Goal: Transaction & Acquisition: Download file/media

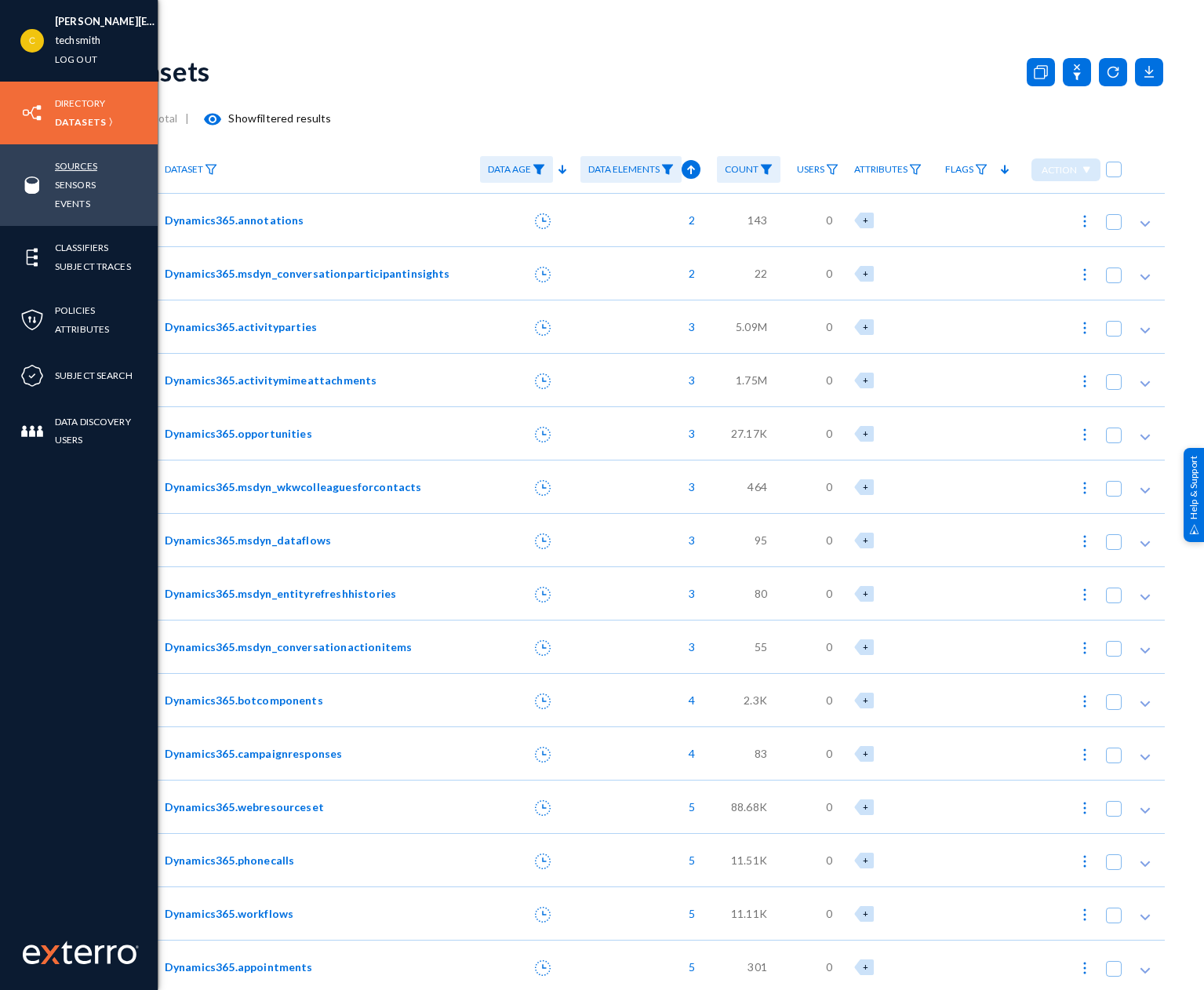
click at [94, 164] on link "Sources" at bounding box center [76, 166] width 43 height 18
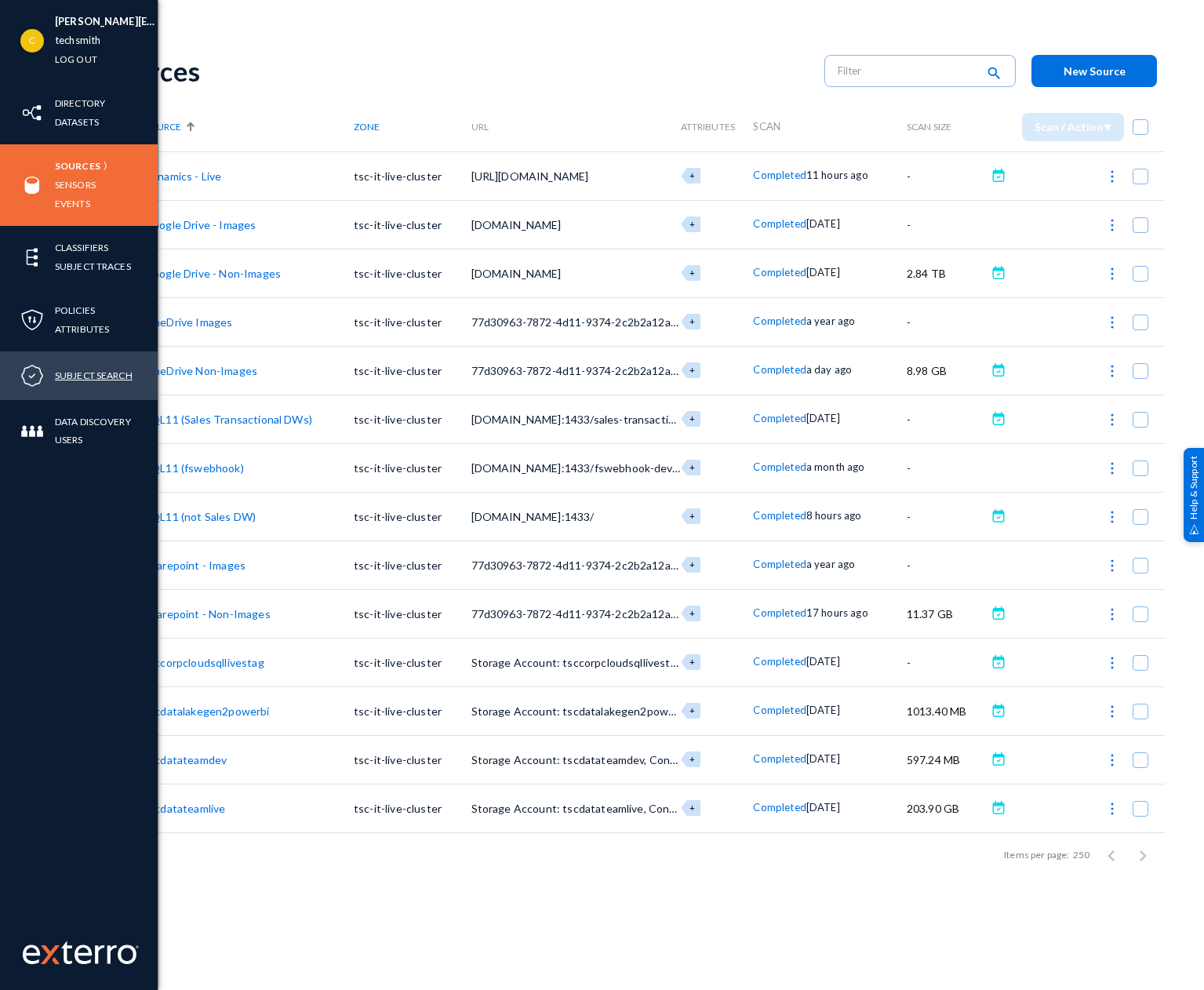
click at [81, 377] on link "Subject Search" at bounding box center [93, 376] width 78 height 18
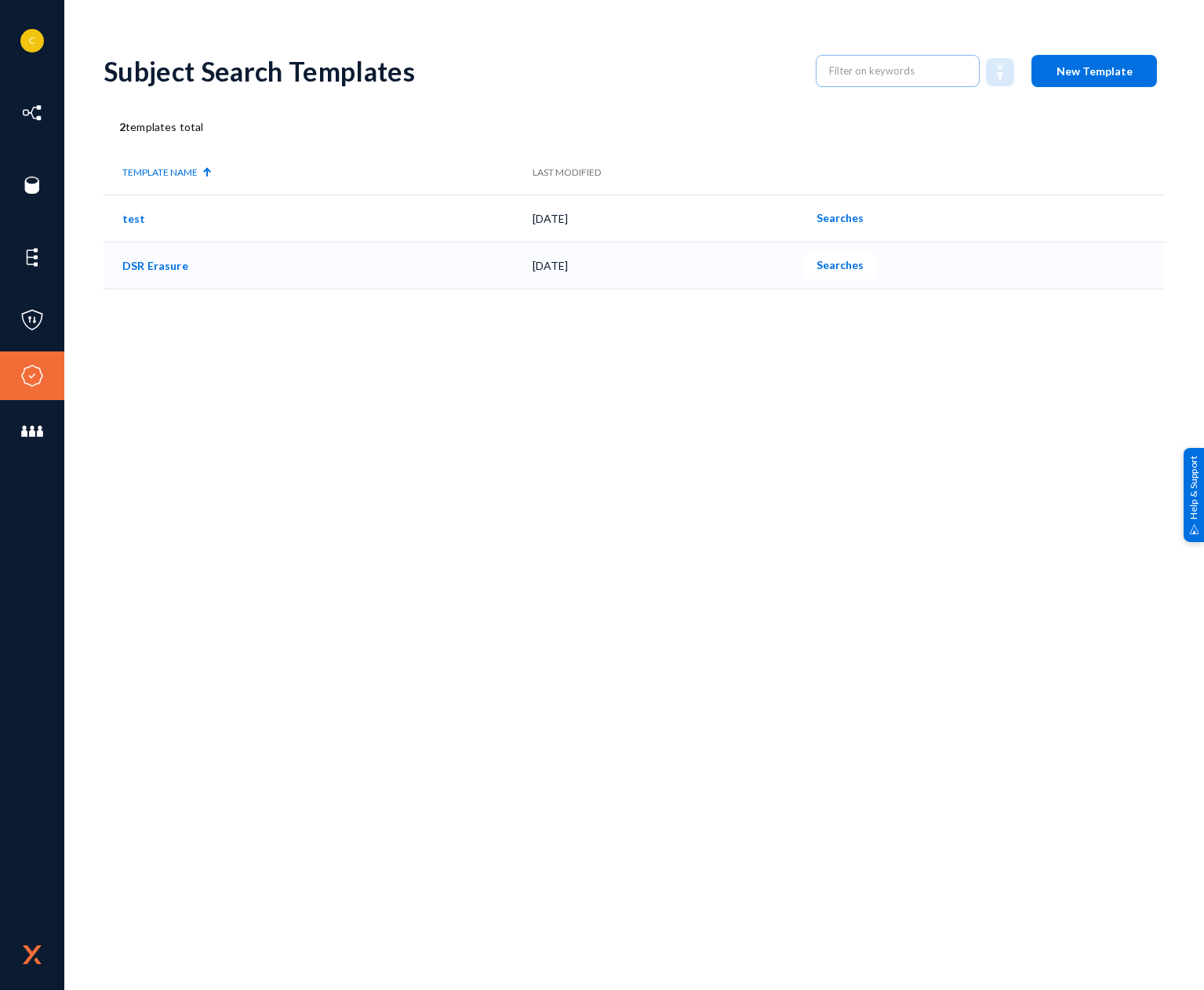
click at [851, 268] on span "Searches" at bounding box center [841, 264] width 47 height 13
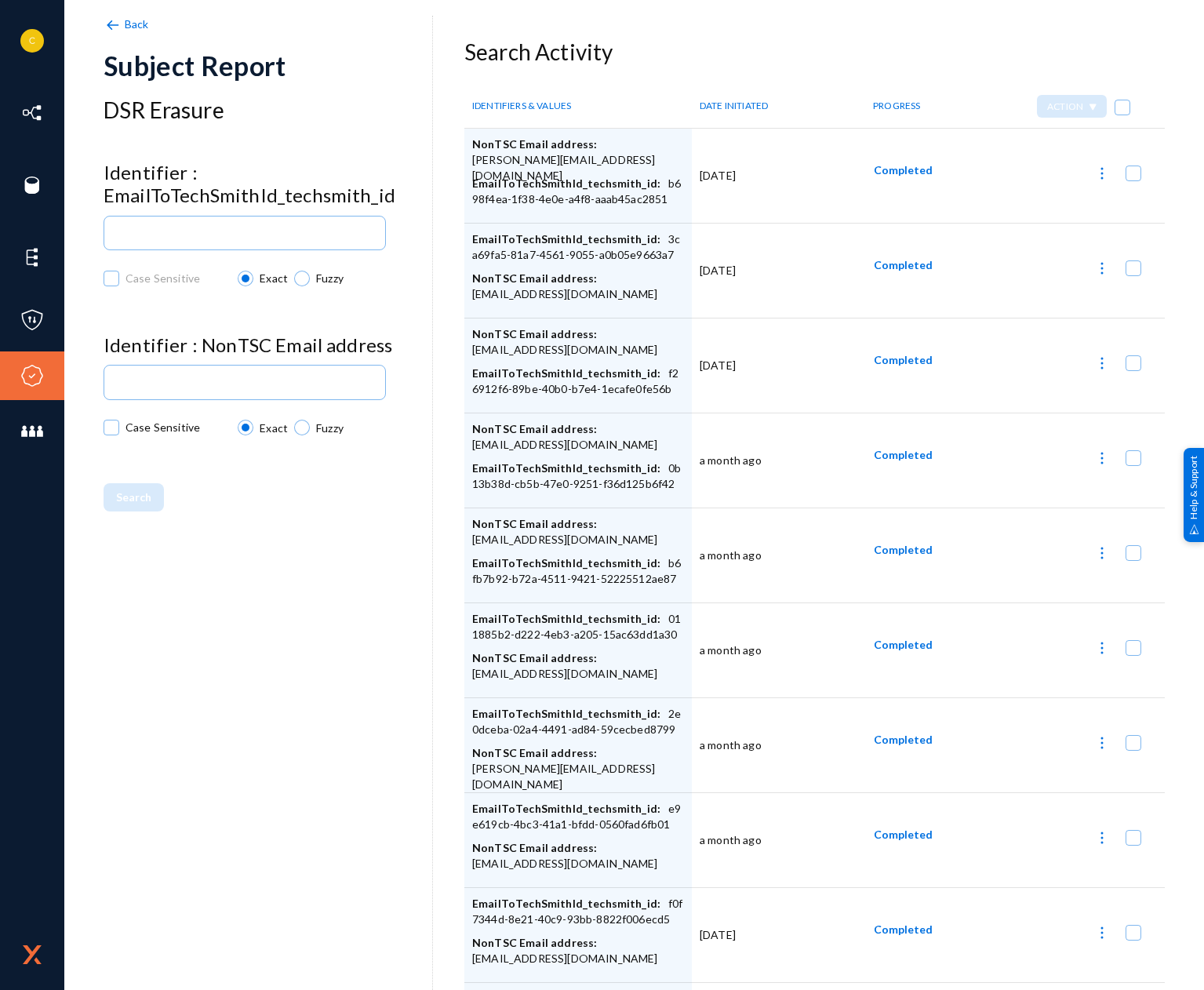
click at [1096, 456] on img at bounding box center [1102, 458] width 16 height 16
click at [731, 454] on div at bounding box center [602, 495] width 1204 height 990
checkbox input "false"
click at [903, 450] on span "Completed" at bounding box center [904, 454] width 59 height 13
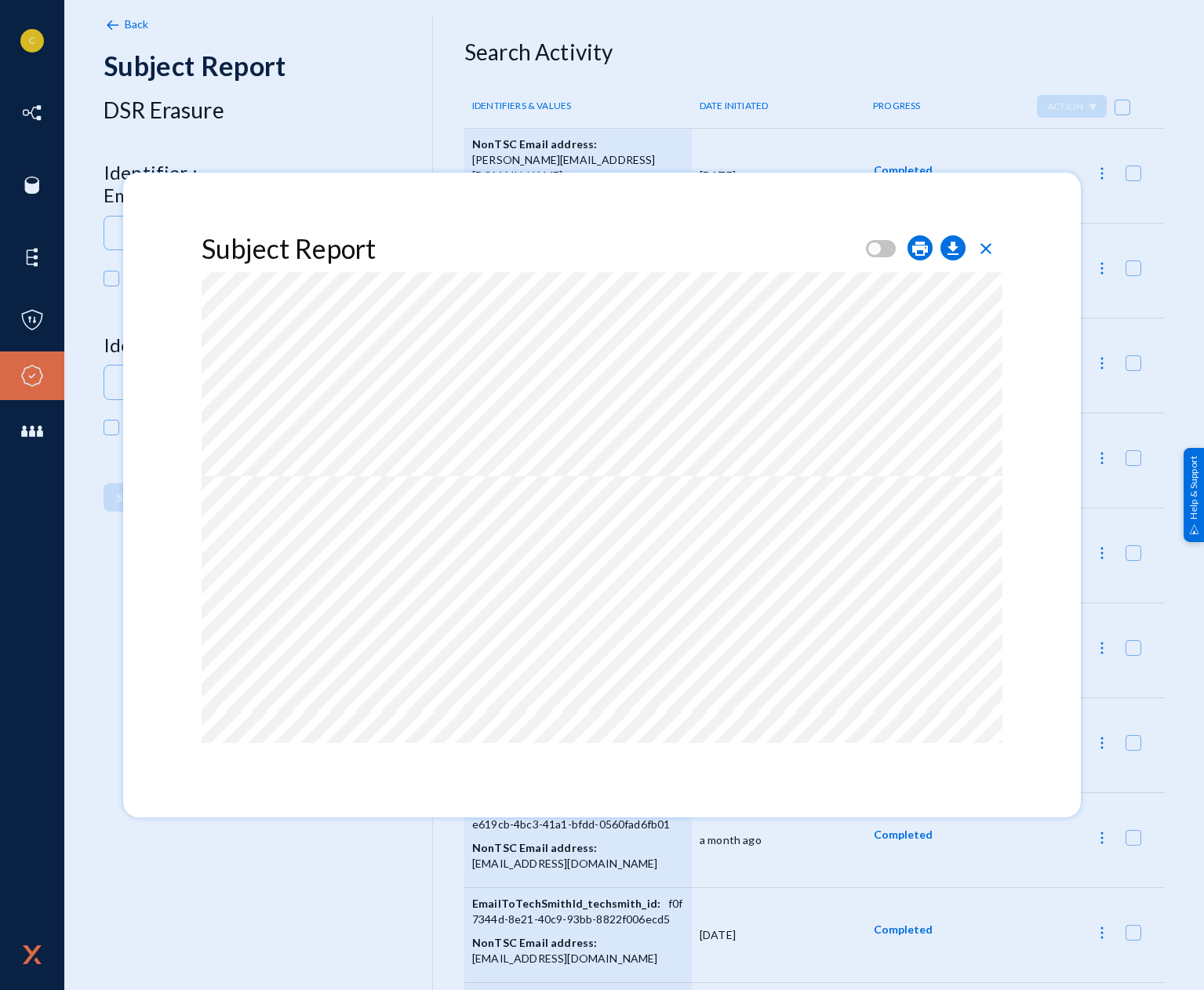
scroll to position [942, 0]
click at [989, 257] on span "close" at bounding box center [985, 248] width 19 height 19
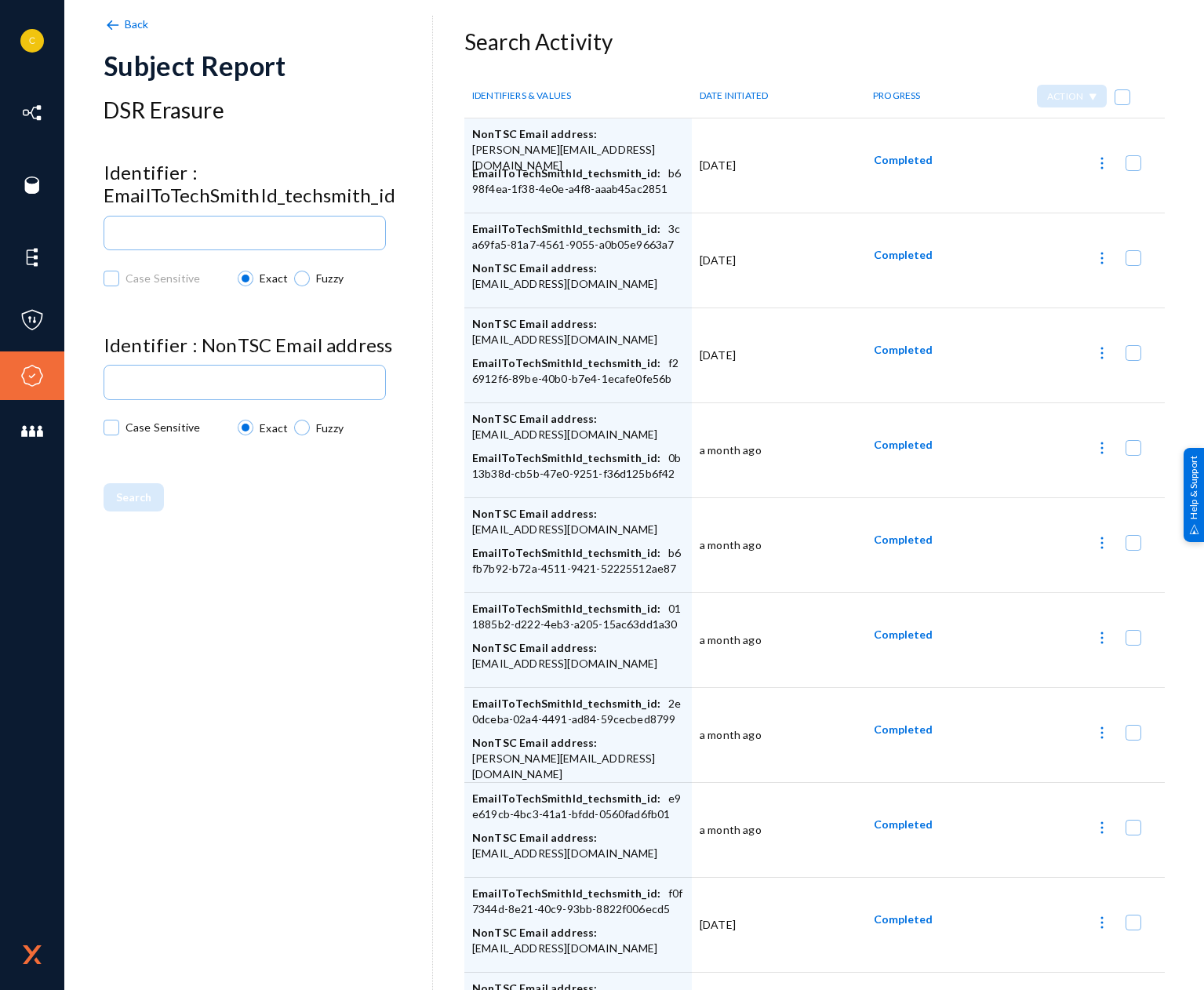
scroll to position [98, 0]
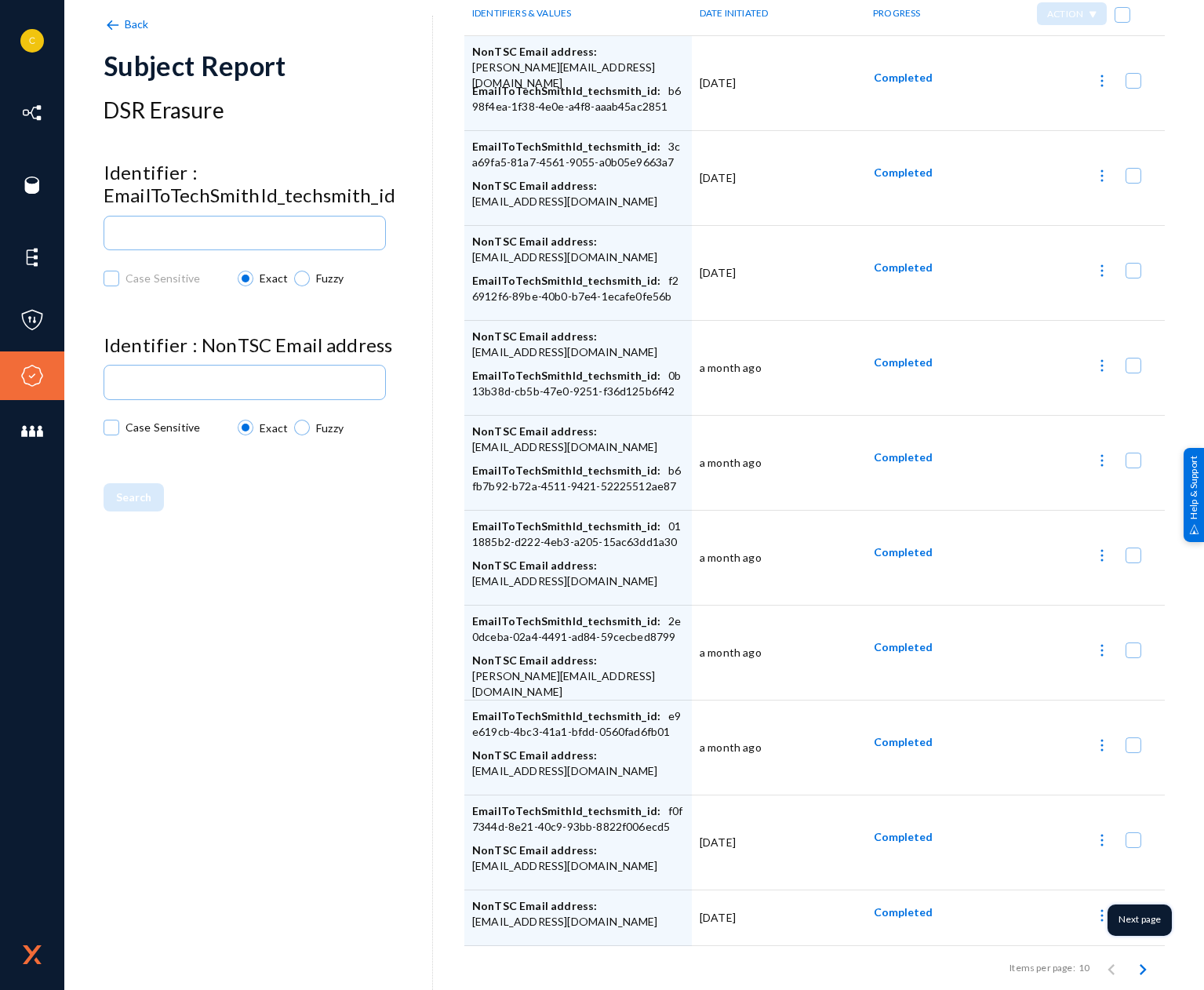
click at [1139, 965] on icon "Next page" at bounding box center [1143, 970] width 7 height 11
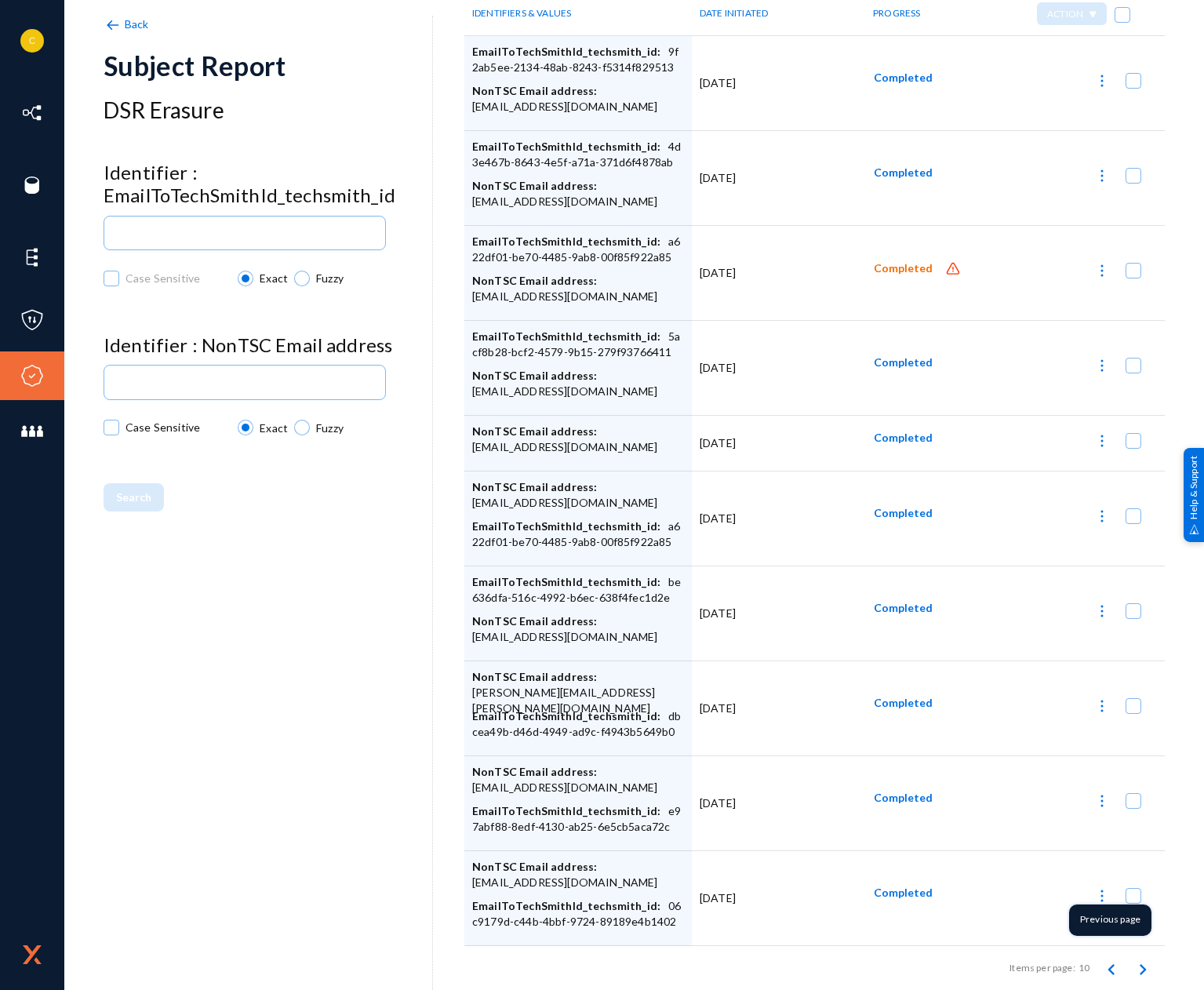
click at [1101, 965] on icon "Previous page" at bounding box center [1112, 970] width 22 height 22
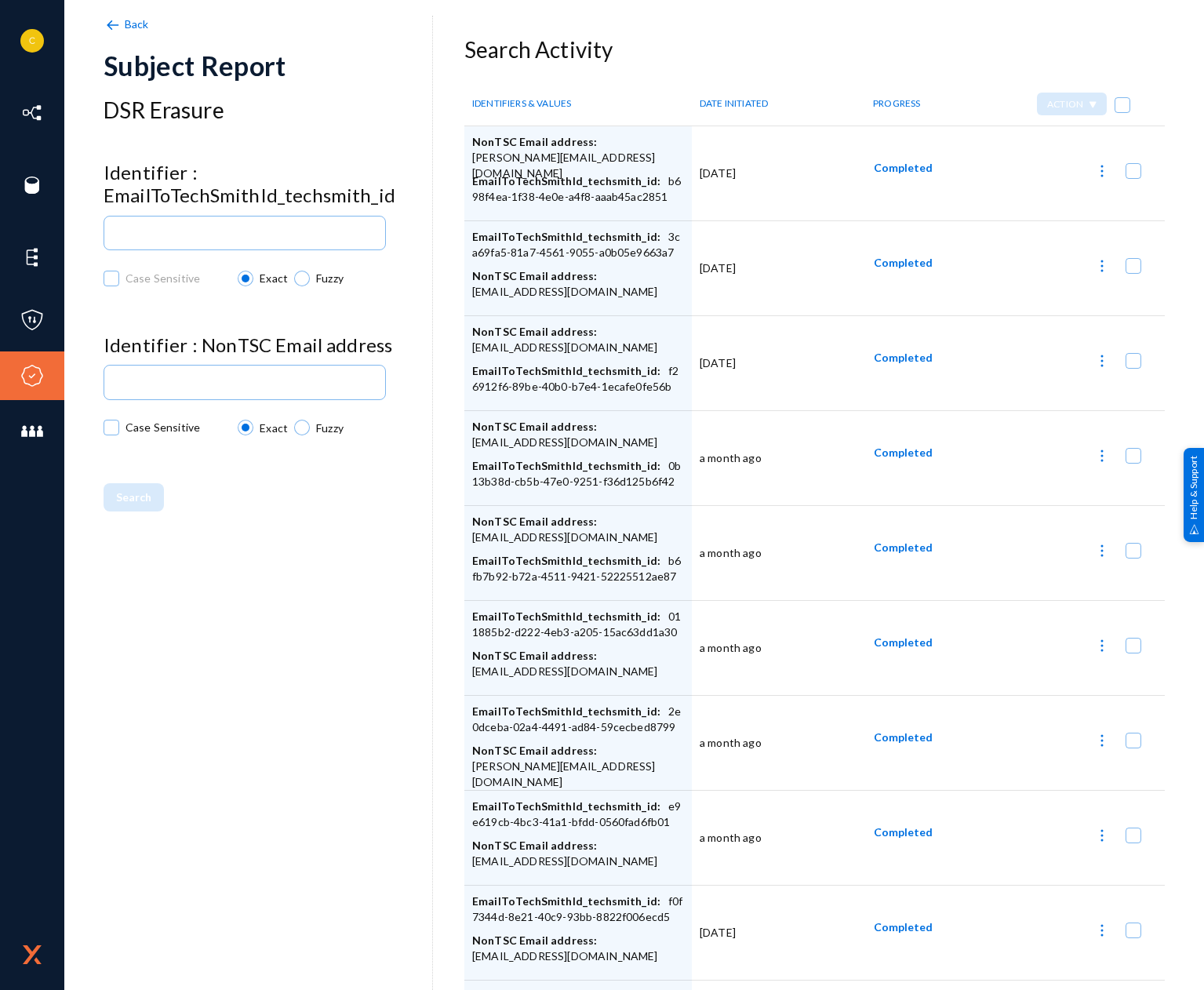
scroll to position [0, 0]
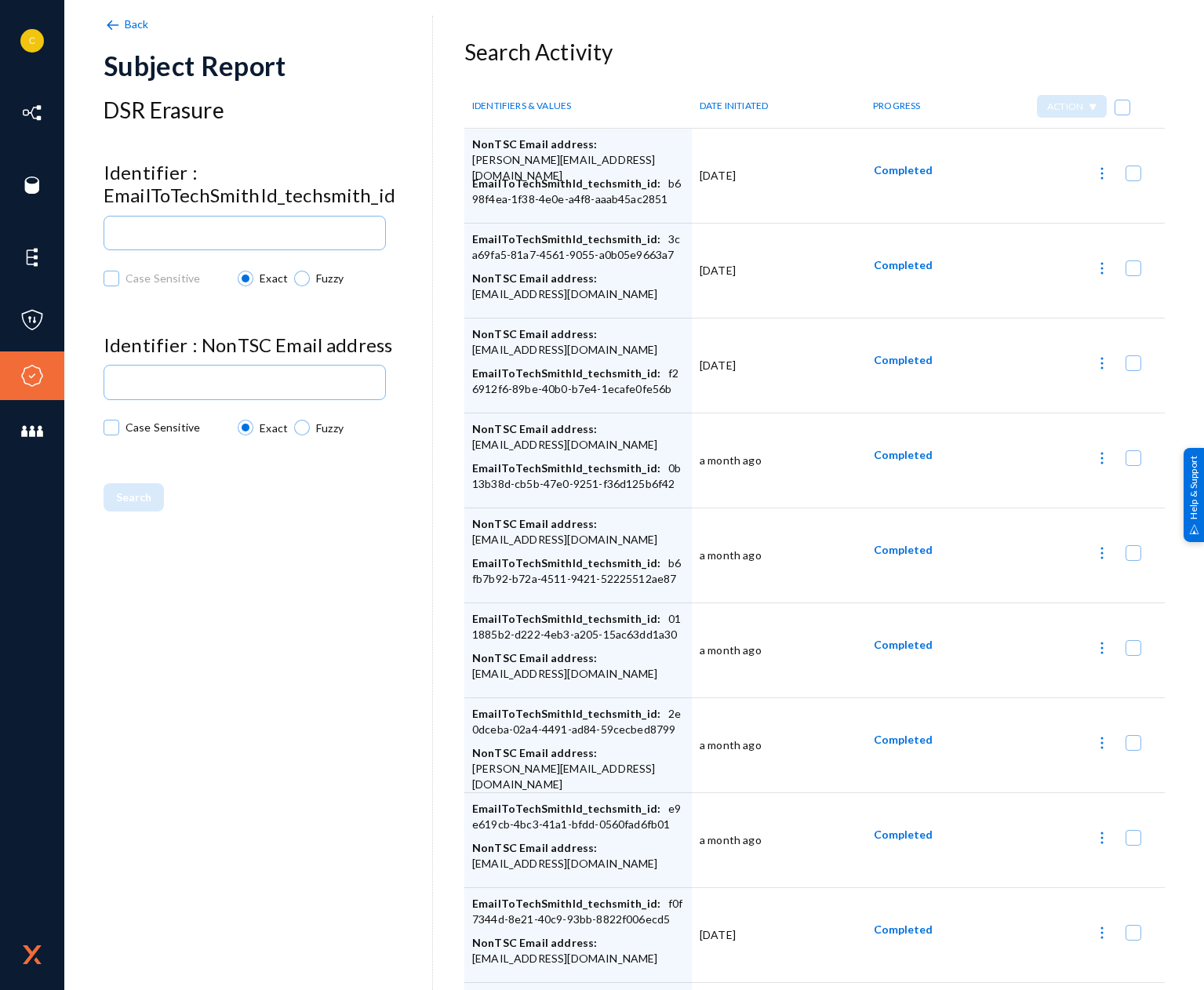
click at [884, 457] on span "Completed" at bounding box center [904, 454] width 59 height 13
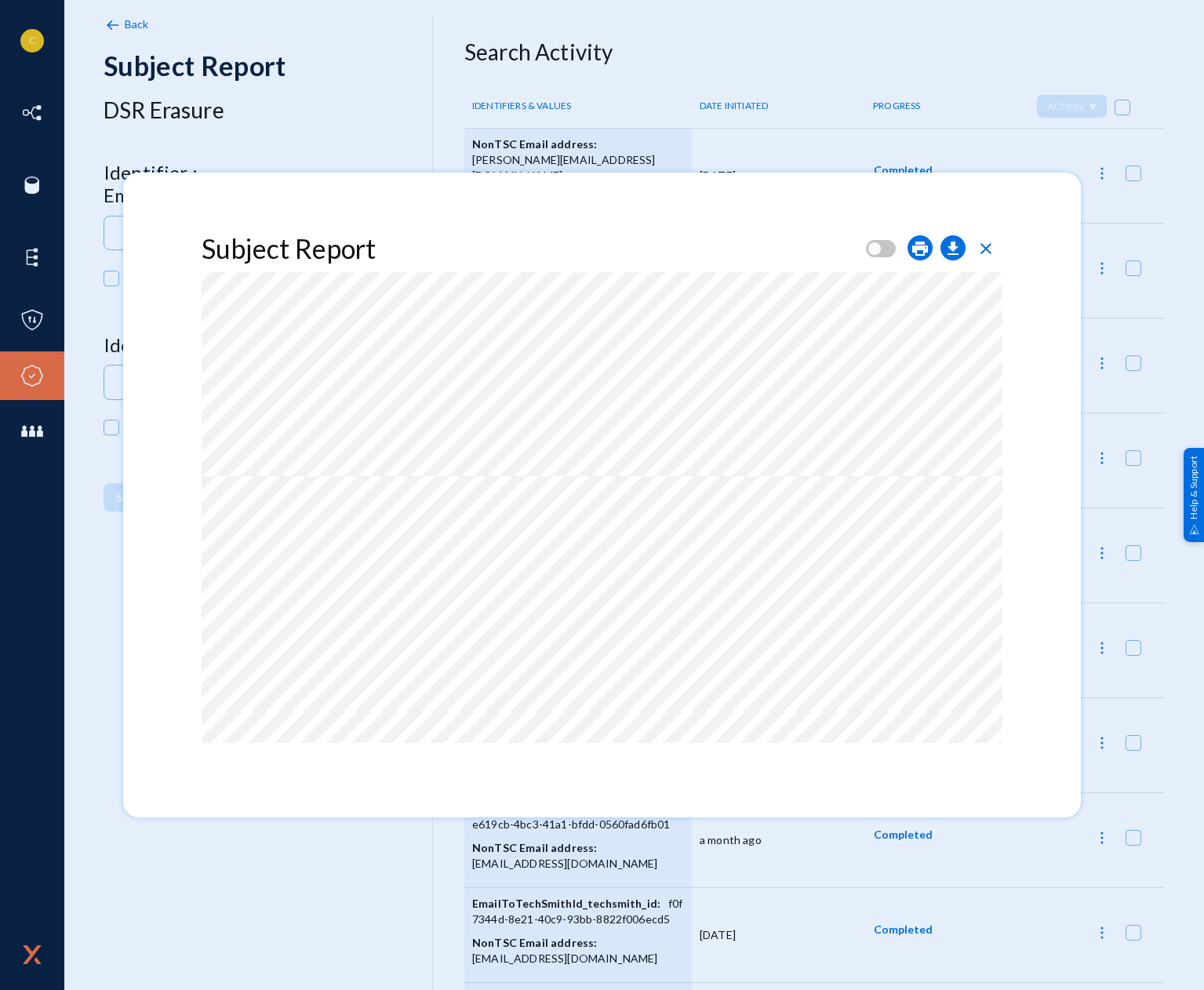
scroll to position [942, 0]
click at [1002, 245] on div "print download close" at bounding box center [934, 252] width 137 height 41
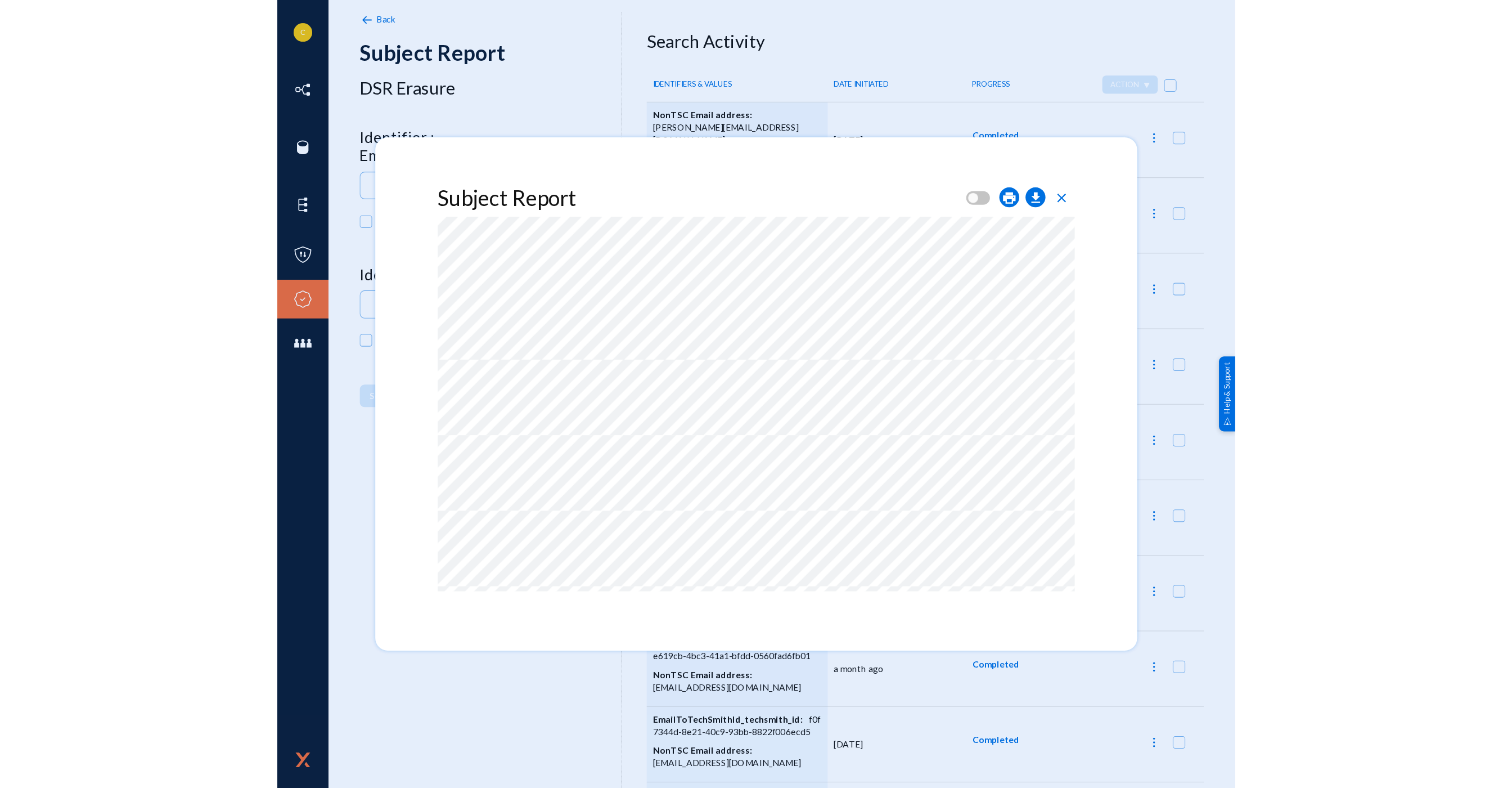
scroll to position [844, 0]
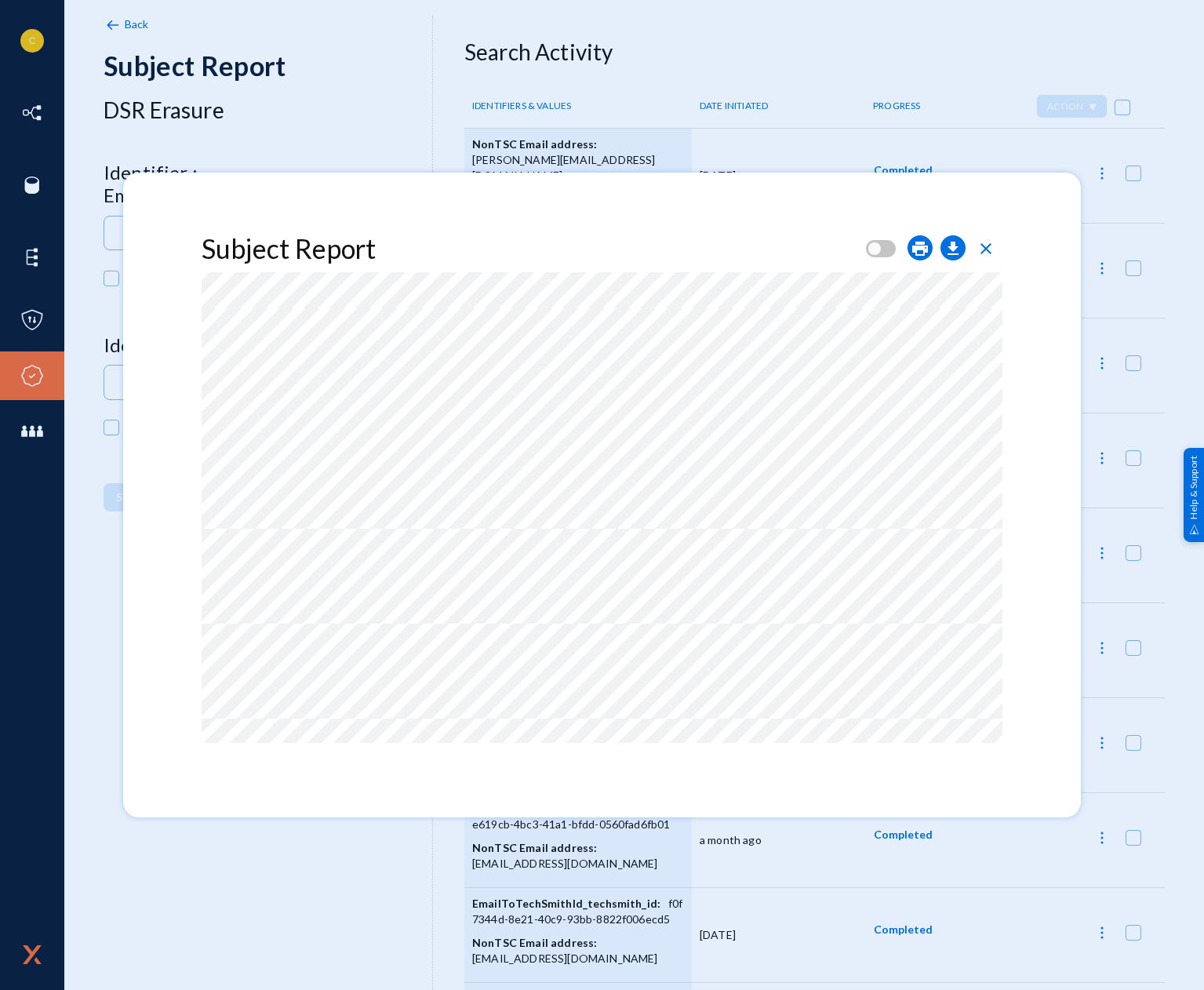
click at [991, 244] on span "close" at bounding box center [985, 248] width 19 height 19
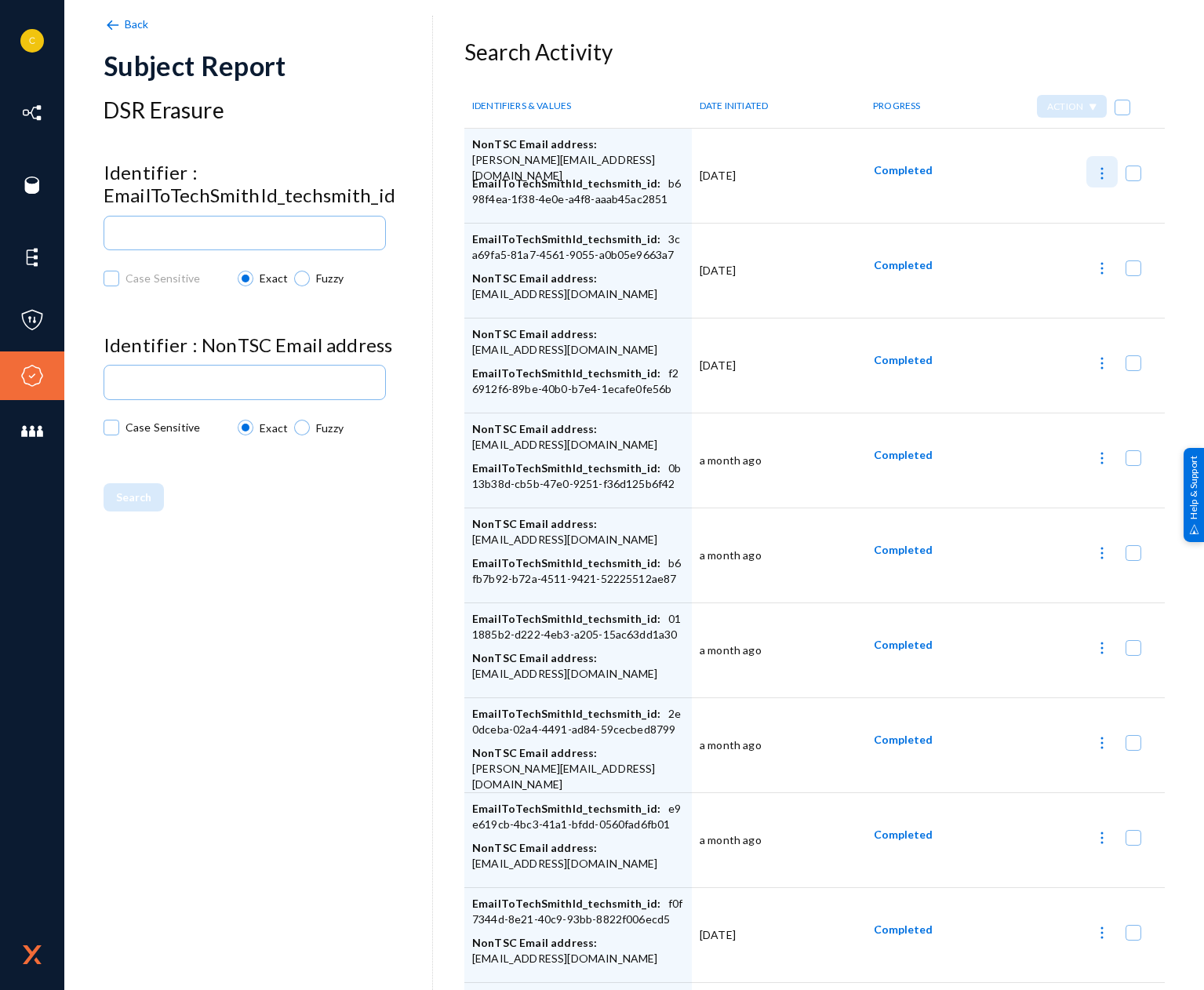
click at [1094, 172] on img at bounding box center [1102, 173] width 16 height 16
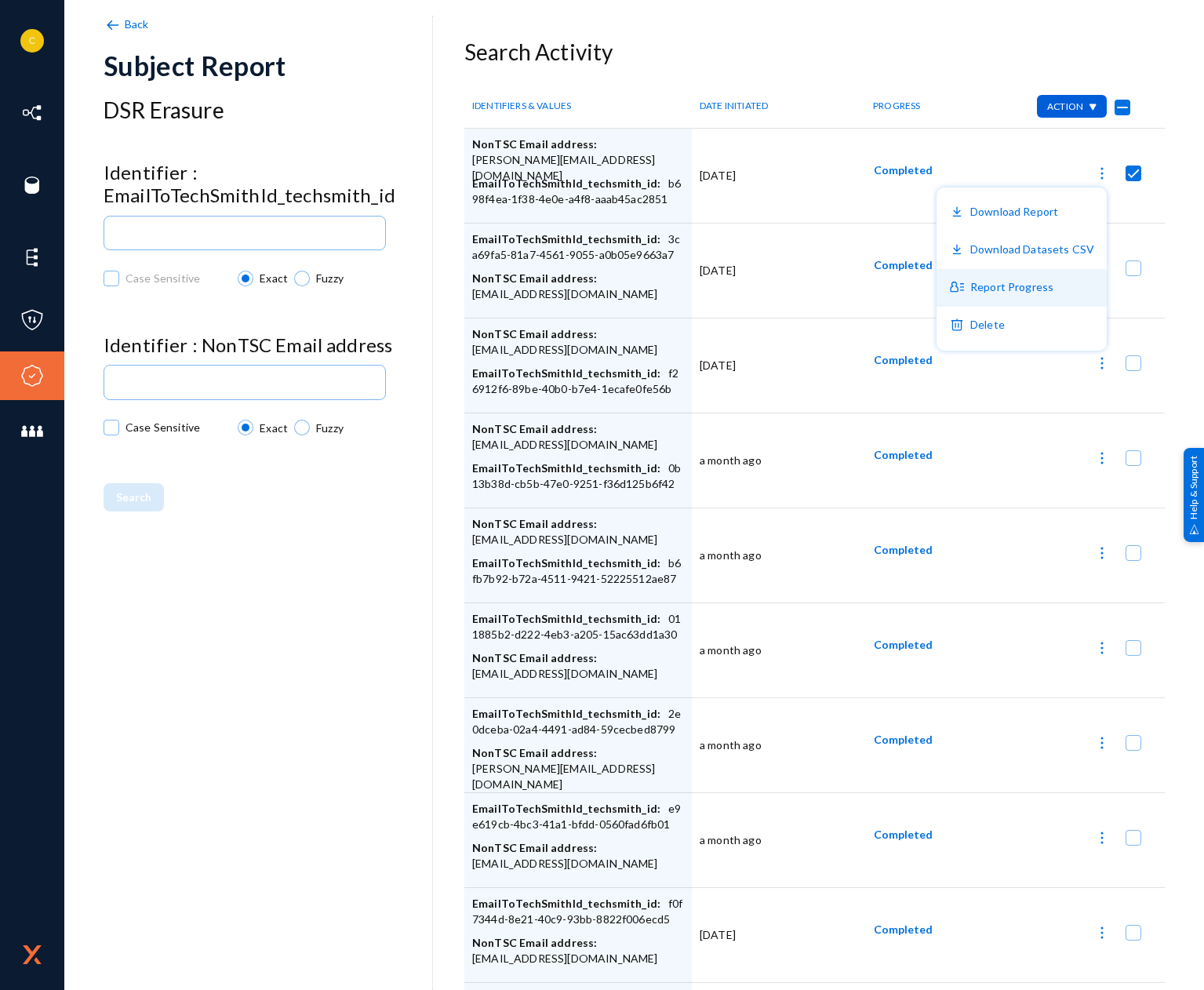
click at [1005, 290] on button "Report Progress" at bounding box center [1021, 288] width 170 height 38
checkbox input "false"
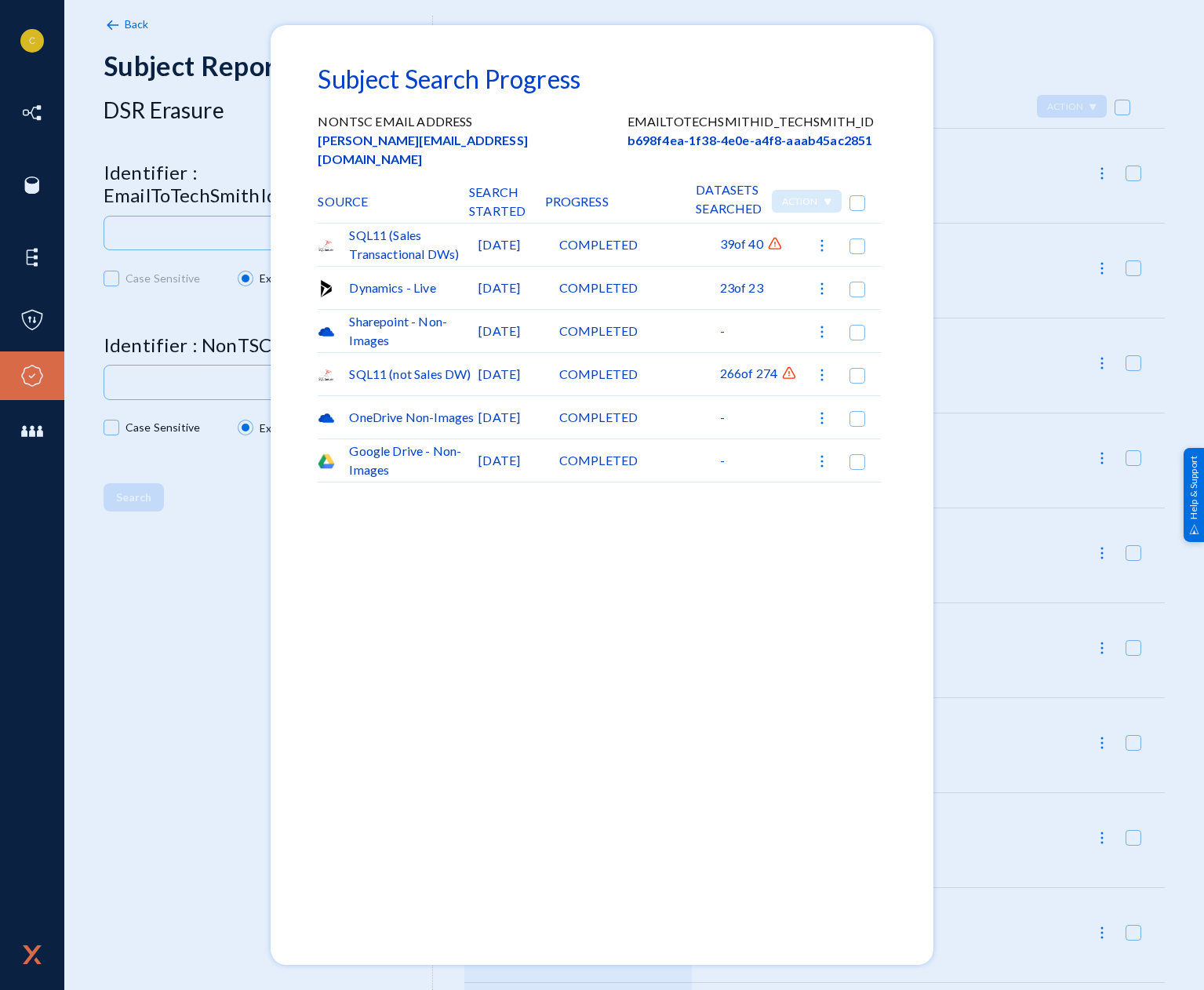
click at [824, 237] on img at bounding box center [822, 245] width 16 height 16
click at [832, 101] on div at bounding box center [602, 495] width 1204 height 990
checkbox input "false"
click at [781, 236] on img at bounding box center [774, 243] width 16 height 16
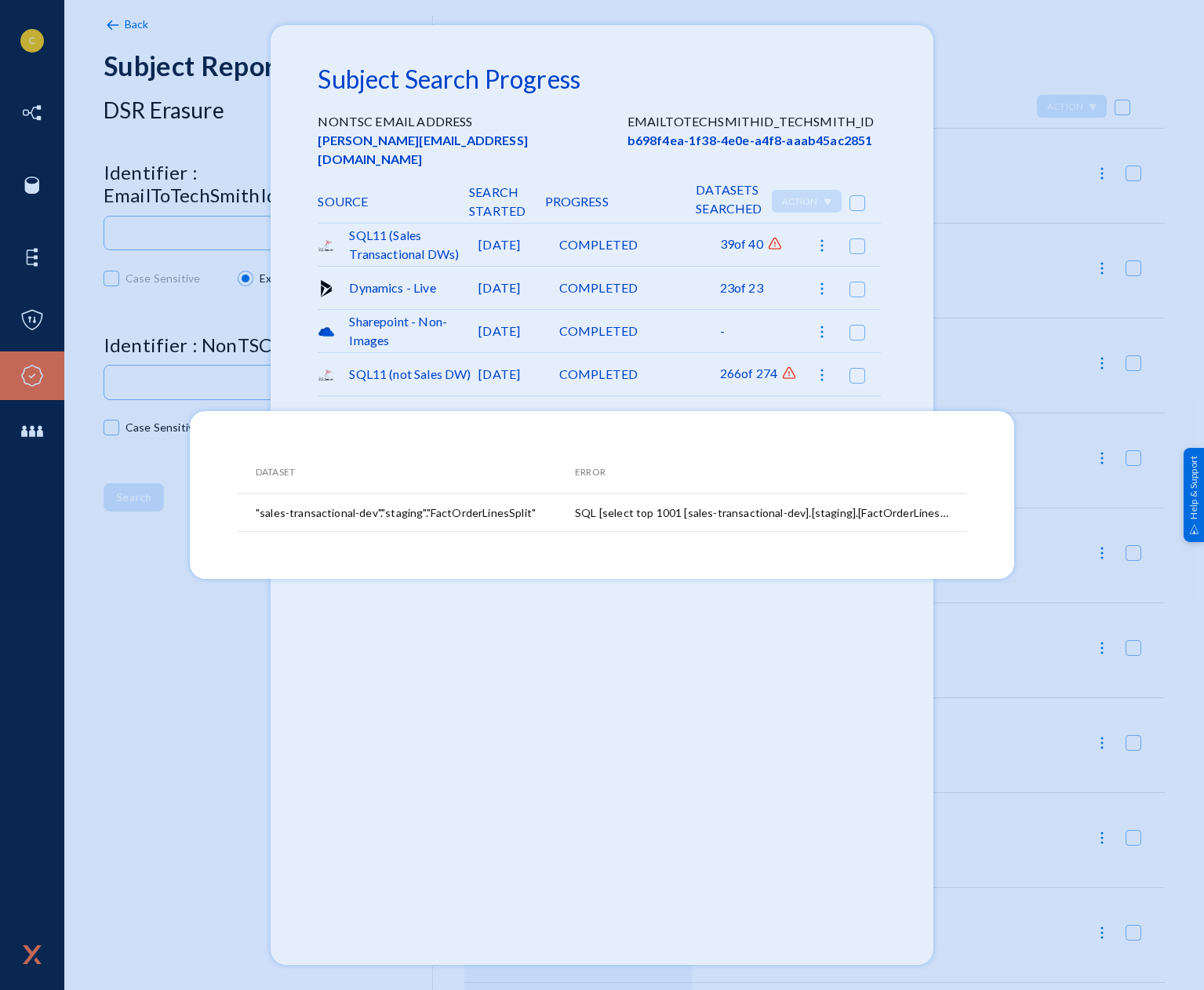
click at [593, 669] on div at bounding box center [602, 495] width 1204 height 990
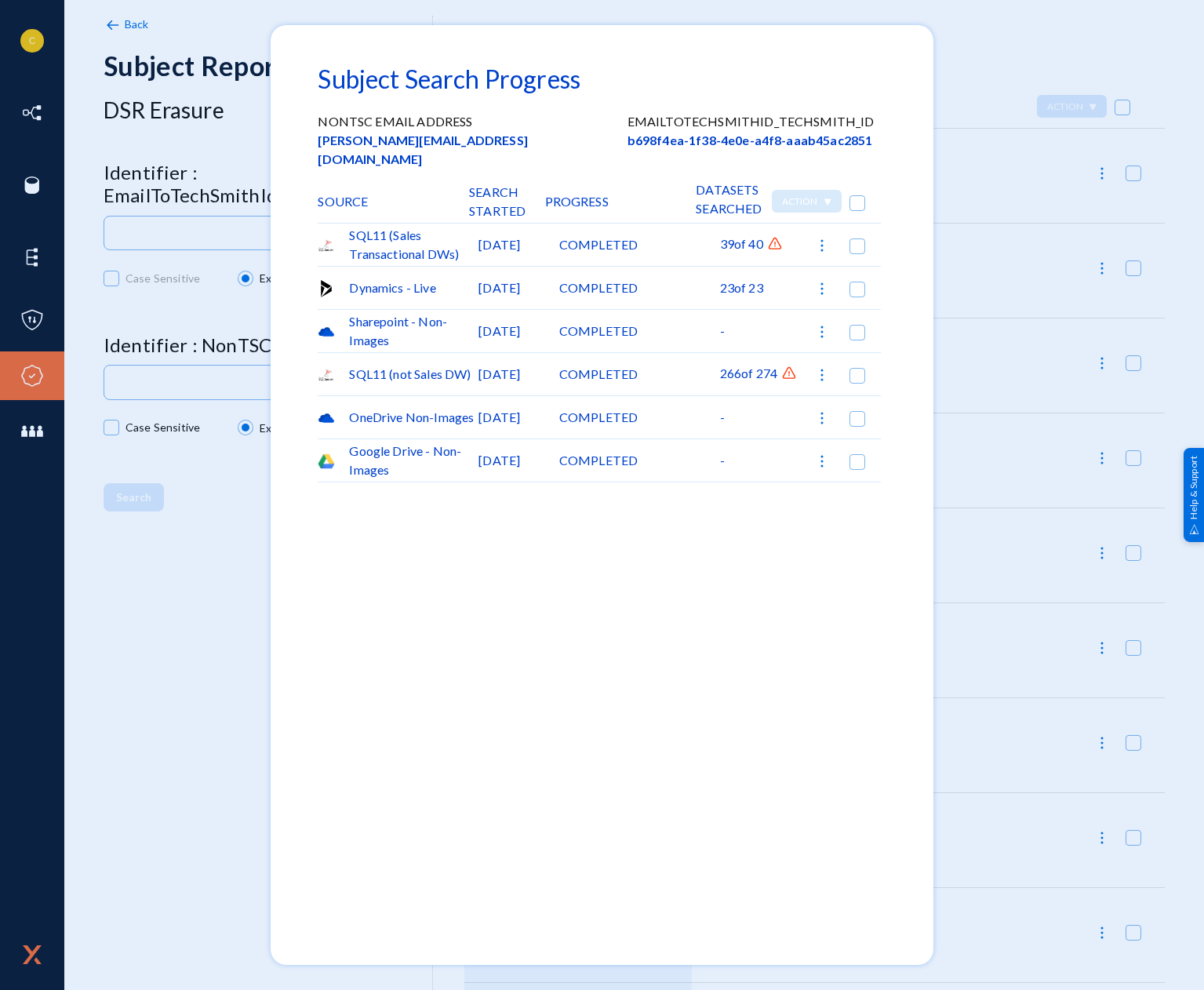
click at [781, 368] on img at bounding box center [788, 373] width 16 height 16
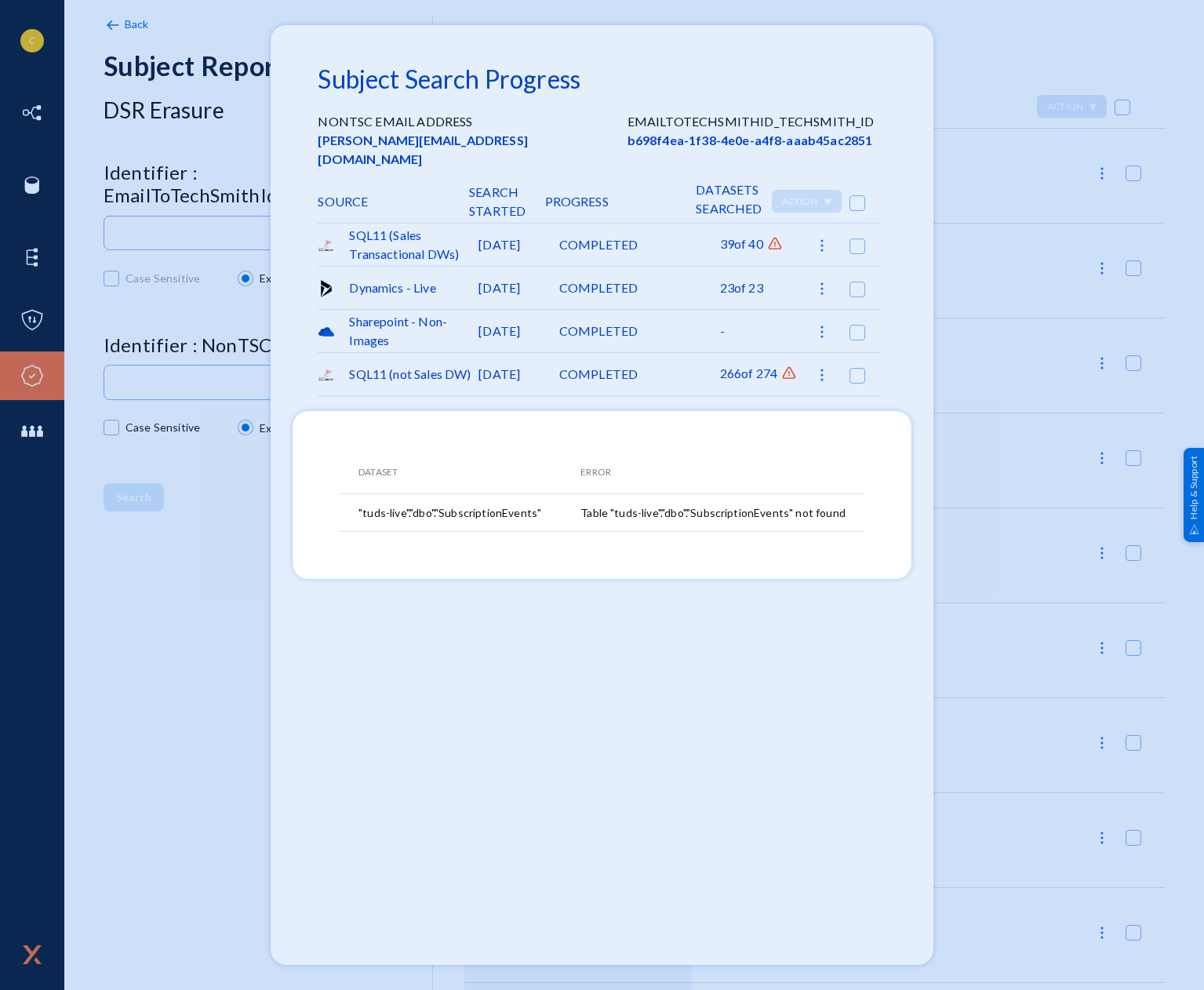
click at [729, 373] on div at bounding box center [602, 495] width 1204 height 990
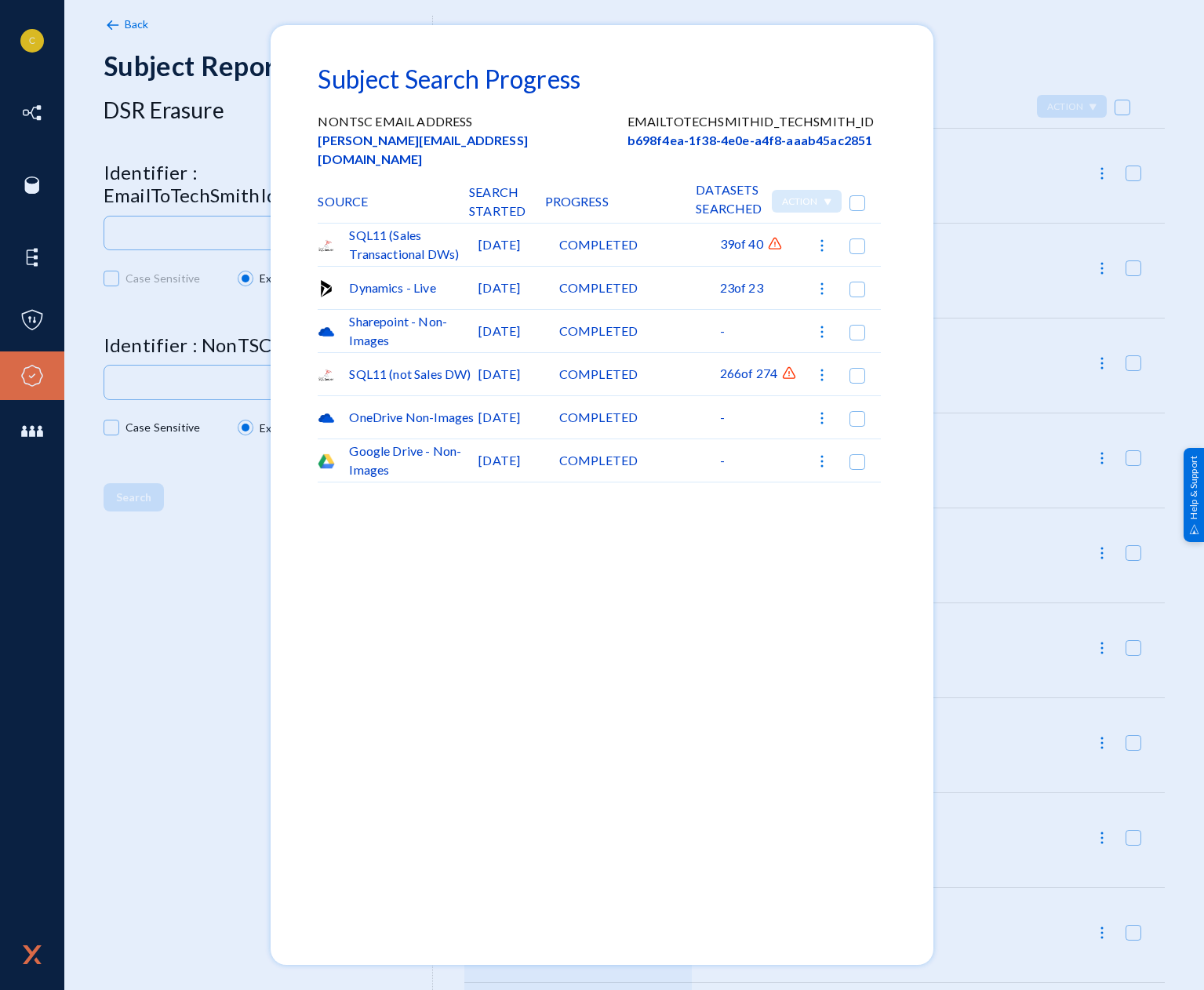
click at [1005, 56] on div at bounding box center [602, 495] width 1204 height 990
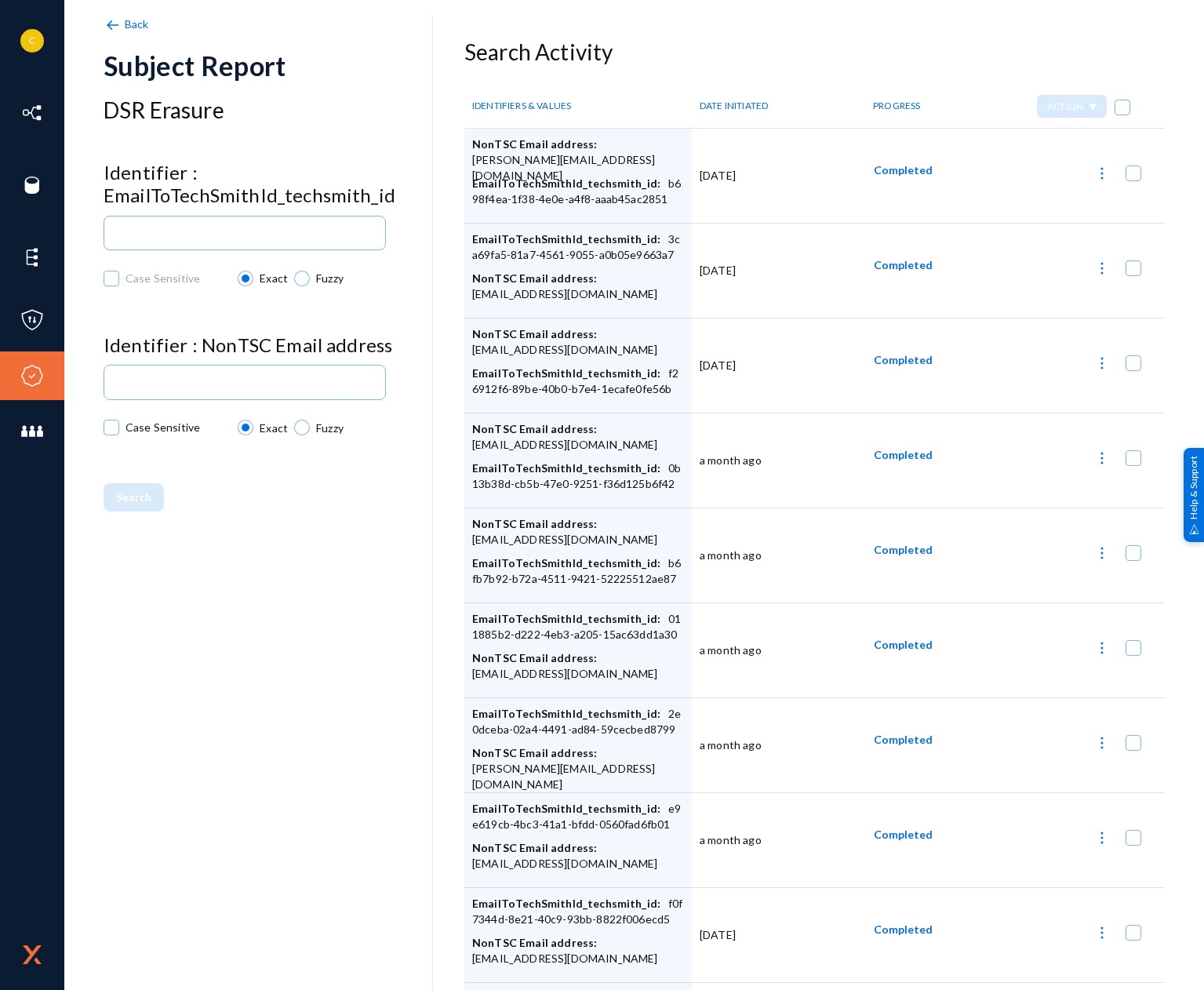
click at [373, 703] on div "Back Subject Report DSR Erasure Identifier : EmailToTechSmithId_techsmith_id Ca…" at bounding box center [268, 510] width 329 height 990
click at [1094, 458] on img at bounding box center [1102, 458] width 16 height 16
click at [1053, 532] on button "Download Datasets CSV" at bounding box center [1021, 536] width 170 height 38
checkbox input "false"
click at [1094, 556] on img at bounding box center [1102, 553] width 16 height 16
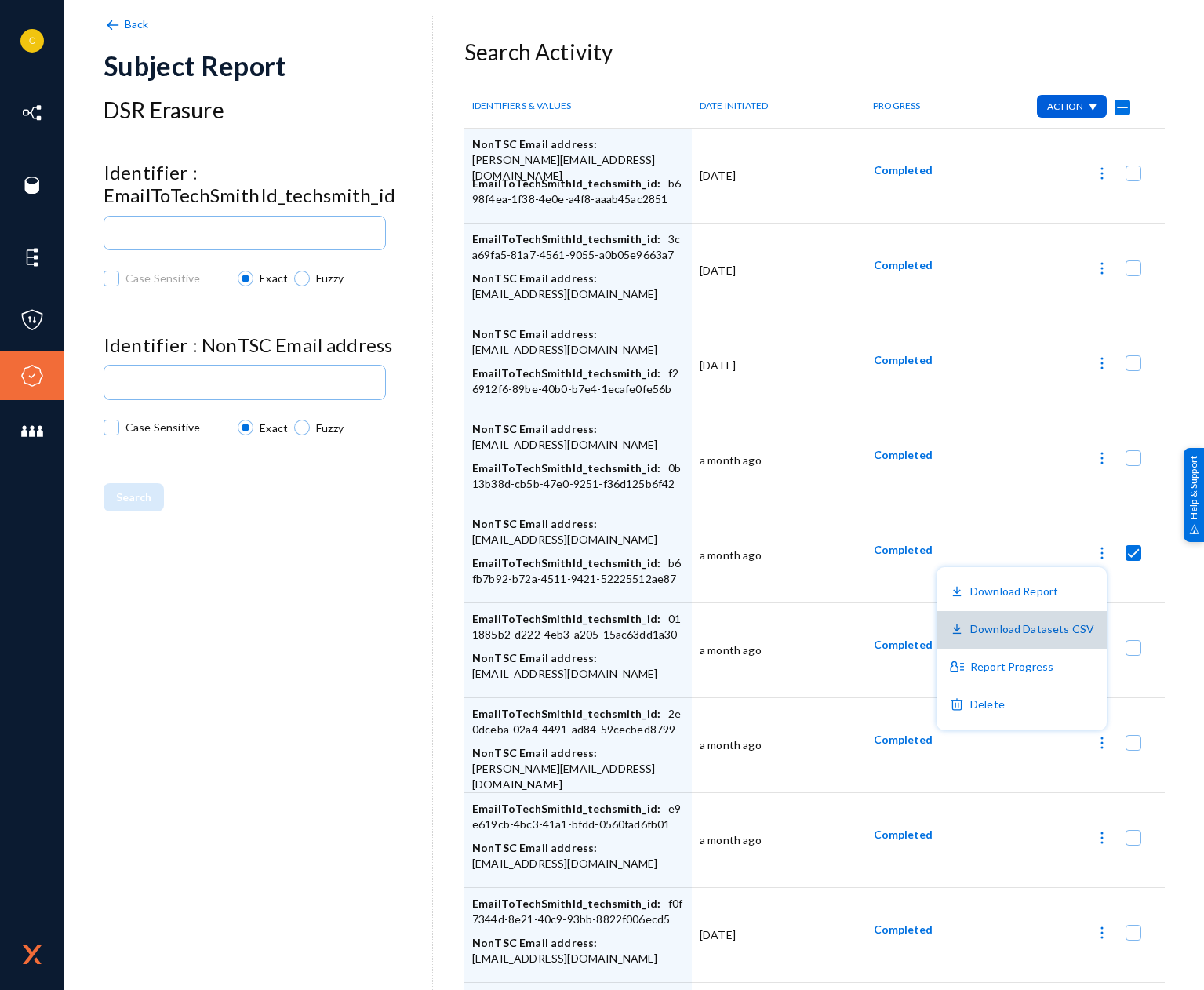
click at [1058, 631] on button "Download Datasets CSV" at bounding box center [1021, 631] width 170 height 38
checkbox input "false"
